Goal: Navigation & Orientation: Find specific page/section

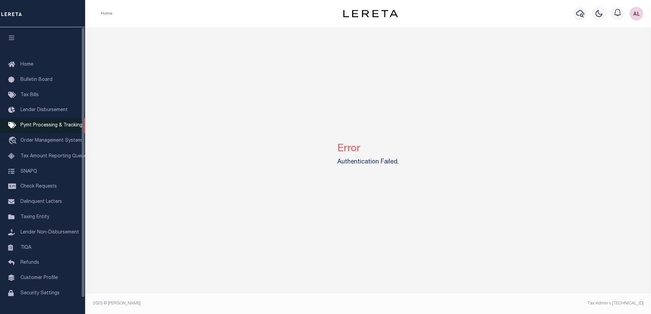
click at [50, 128] on span "Pymt Processing & Tracking" at bounding box center [51, 125] width 62 height 5
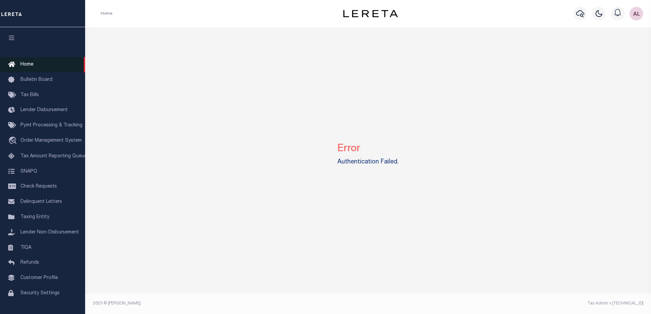
click at [27, 64] on span "Home" at bounding box center [26, 64] width 13 height 5
click at [25, 64] on span "Home" at bounding box center [26, 64] width 13 height 5
click at [26, 65] on span "Home" at bounding box center [26, 64] width 13 height 5
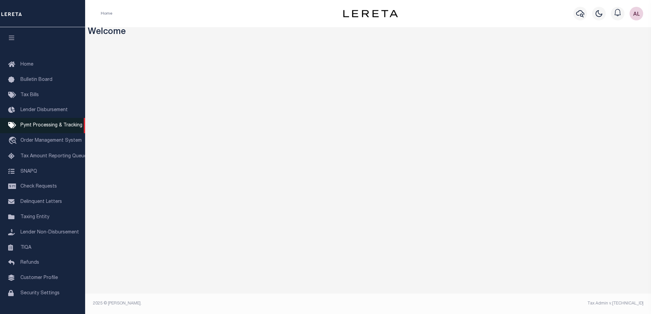
click at [36, 125] on span "Pymt Processing & Tracking" at bounding box center [51, 125] width 62 height 5
